Goal: Contribute content

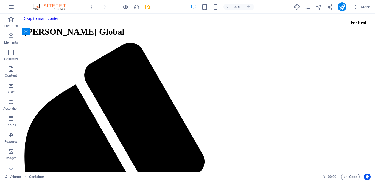
scroll to position [993, 0]
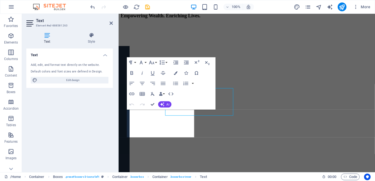
scroll to position [1015, 0]
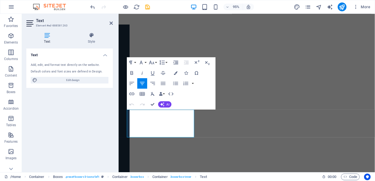
copy p "Lorem ipsum dolor sit amet, consectetuer adipiscing elit. Aenean commodo ligula…"
drag, startPoint x: 164, startPoint y: 120, endPoint x: 129, endPoint y: 119, distance: 34.9
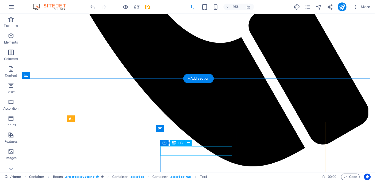
scroll to position [993, 0]
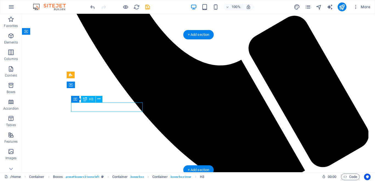
drag, startPoint x: 106, startPoint y: 107, endPoint x: 128, endPoint y: 121, distance: 25.7
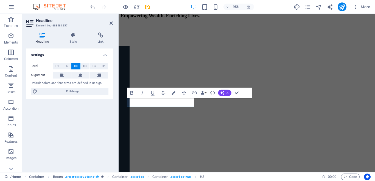
scroll to position [1015, 0]
click at [134, 92] on icon "button" at bounding box center [132, 93] width 6 height 6
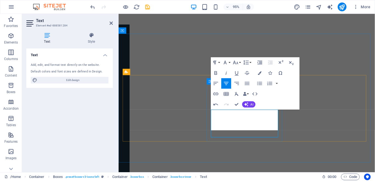
scroll to position [402, 1]
drag, startPoint x: 273, startPoint y: 120, endPoint x: 221, endPoint y: 119, distance: 52.5
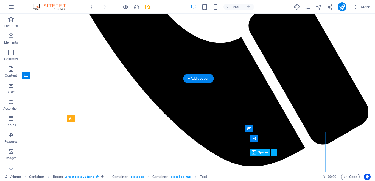
scroll to position [993, 0]
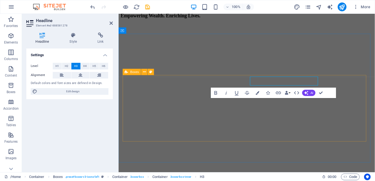
scroll to position [1015, 0]
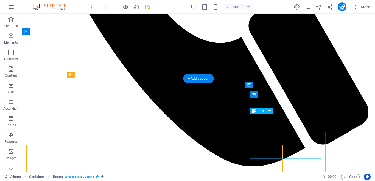
scroll to position [993, 0]
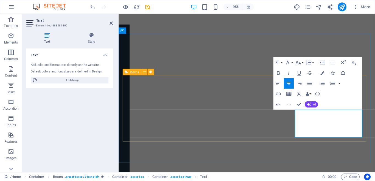
scroll to position [429, 0]
drag, startPoint x: 340, startPoint y: 119, endPoint x: 306, endPoint y: 117, distance: 33.6
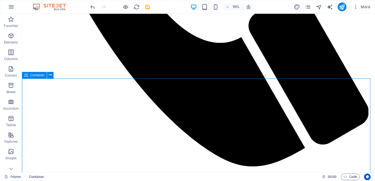
scroll to position [993, 0]
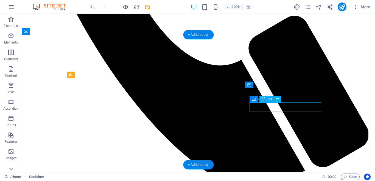
drag, startPoint x: 286, startPoint y: 105, endPoint x: 198, endPoint y: 110, distance: 88.1
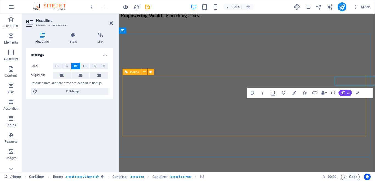
scroll to position [1015, 0]
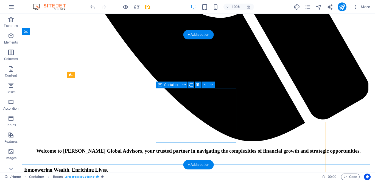
scroll to position [949, 0]
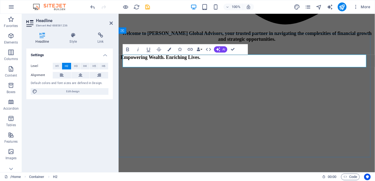
scroll to position [1015, 0]
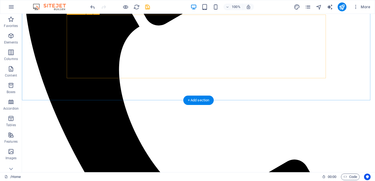
scroll to position [884, 0]
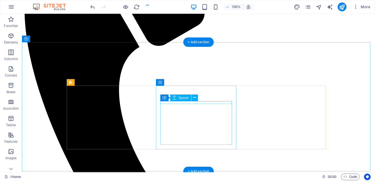
scroll to position [857, 0]
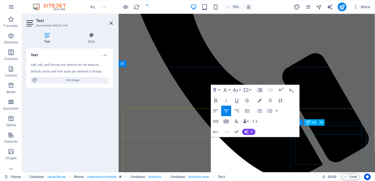
scroll to position [879, 0]
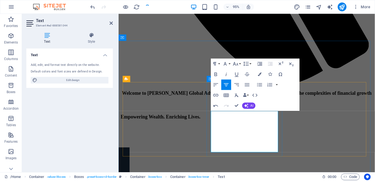
drag, startPoint x: 284, startPoint y: 120, endPoint x: 213, endPoint y: 119, distance: 70.7
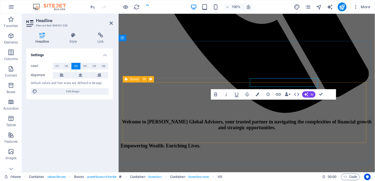
scroll to position [879, 0]
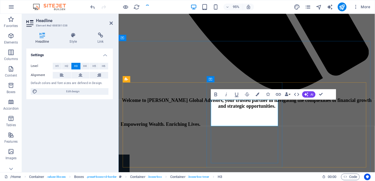
drag, startPoint x: 217, startPoint y: 119, endPoint x: 279, endPoint y: 108, distance: 62.3
drag, startPoint x: 282, startPoint y: 121, endPoint x: 215, endPoint y: 117, distance: 67.5
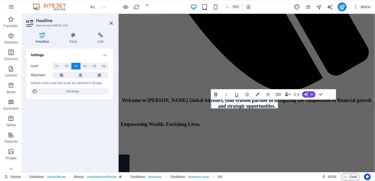
click at [217, 95] on icon "button" at bounding box center [216, 94] width 3 height 4
drag, startPoint x: 277, startPoint y: 109, endPoint x: 225, endPoint y: 108, distance: 52.0
click at [216, 98] on button "Bold" at bounding box center [216, 94] width 10 height 10
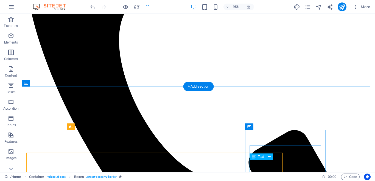
scroll to position [856, 0]
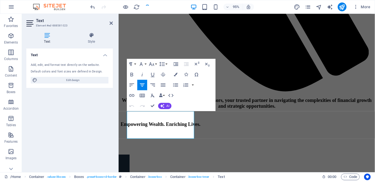
scroll to position [457, 2]
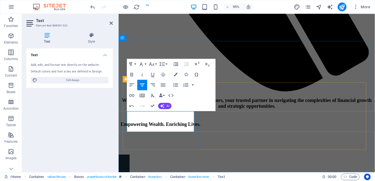
drag, startPoint x: 179, startPoint y: 120, endPoint x: 121, endPoint y: 119, distance: 57.5
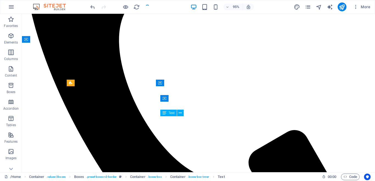
scroll to position [856, 0]
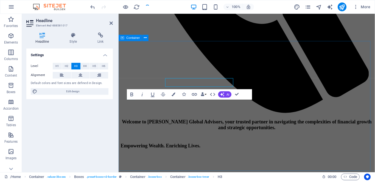
scroll to position [879, 0]
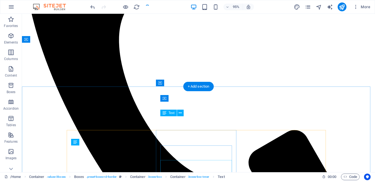
scroll to position [856, 0]
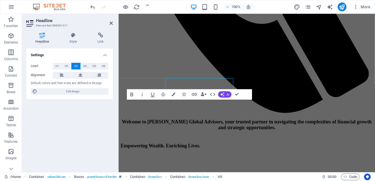
scroll to position [879, 0]
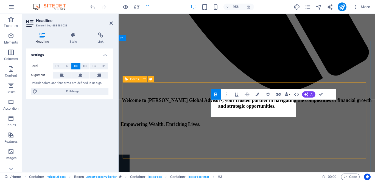
drag, startPoint x: 252, startPoint y: 118, endPoint x: 297, endPoint y: 118, distance: 45.1
drag, startPoint x: 269, startPoint y: 119, endPoint x: 265, endPoint y: 119, distance: 4.1
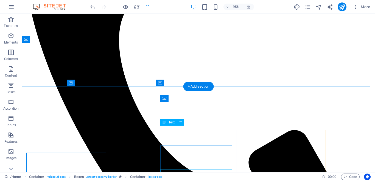
scroll to position [856, 0]
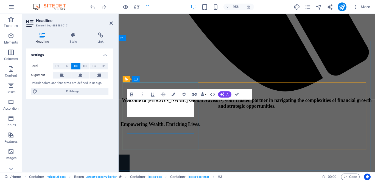
drag, startPoint x: 161, startPoint y: 119, endPoint x: 137, endPoint y: 108, distance: 26.2
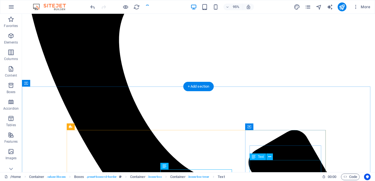
scroll to position [856, 0]
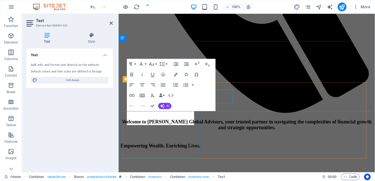
scroll to position [879, 0]
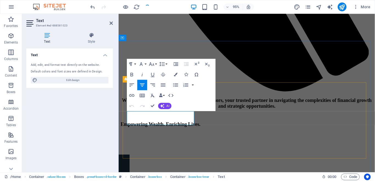
drag, startPoint x: 132, startPoint y: 121, endPoint x: 202, endPoint y: 133, distance: 70.8
copy p "Your goals and priorities shape every strategy and recommendation we provide"
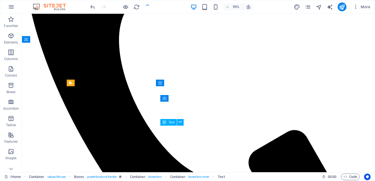
scroll to position [856, 0]
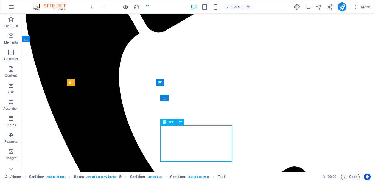
scroll to position [879, 0]
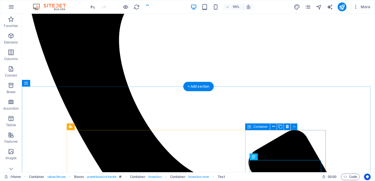
scroll to position [856, 0]
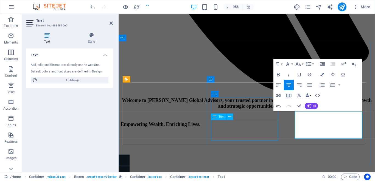
scroll to position [572, 1]
drag, startPoint x: 368, startPoint y: 120, endPoint x: 301, endPoint y: 118, distance: 66.8
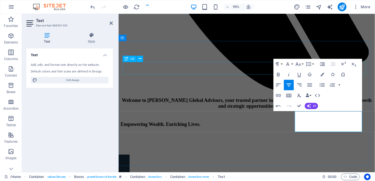
drag, startPoint x: 274, startPoint y: 74, endPoint x: 424, endPoint y: 106, distance: 152.8
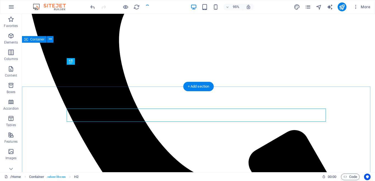
scroll to position [856, 0]
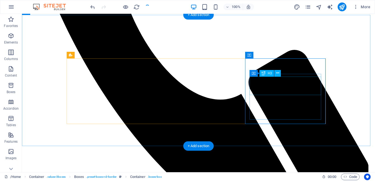
scroll to position [840, 0]
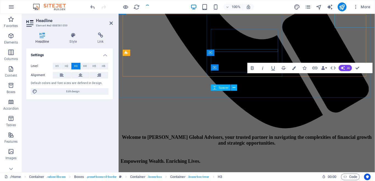
scroll to position [907, 0]
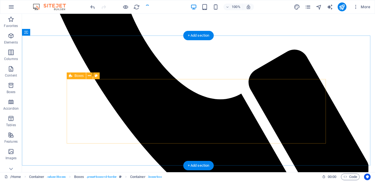
scroll to position [994, 0]
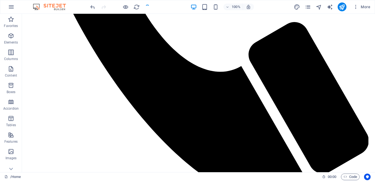
click at [0, 0] on div at bounding box center [0, 0] width 0 height 0
click at [284, 8] on icon "publish" at bounding box center [342, 7] width 6 height 6
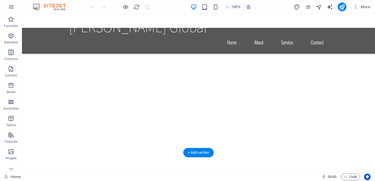
scroll to position [385, 0]
